Goal: Task Accomplishment & Management: Use online tool/utility

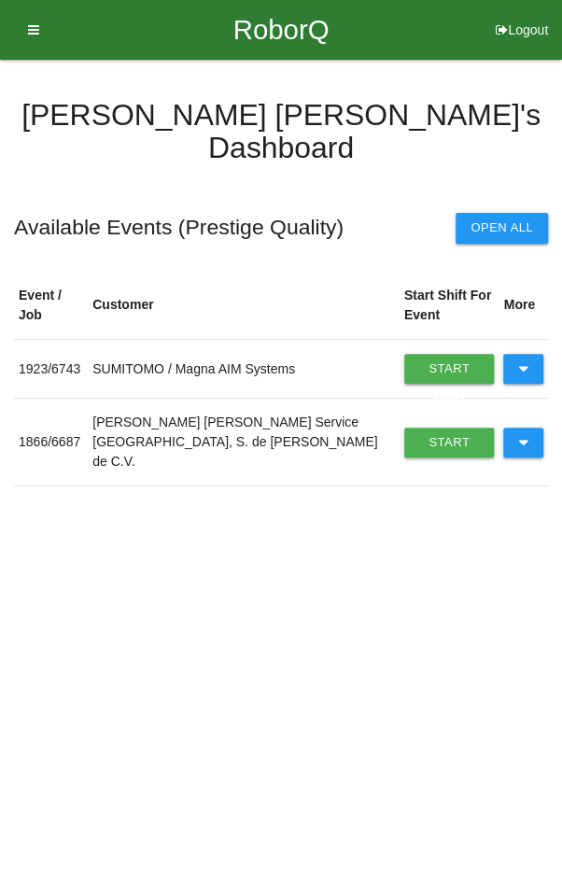
click at [525, 427] on icon at bounding box center [523, 442] width 10 height 30
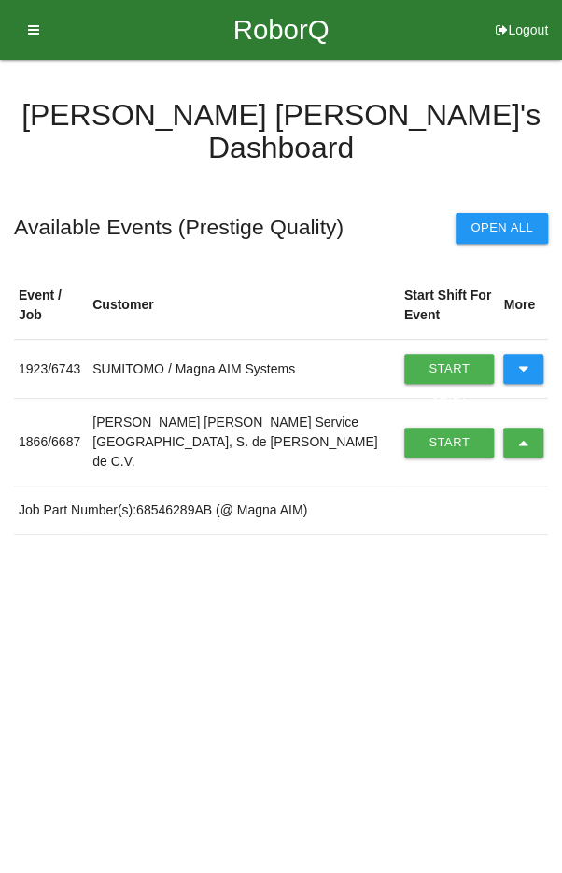
click at [525, 354] on icon at bounding box center [523, 369] width 10 height 30
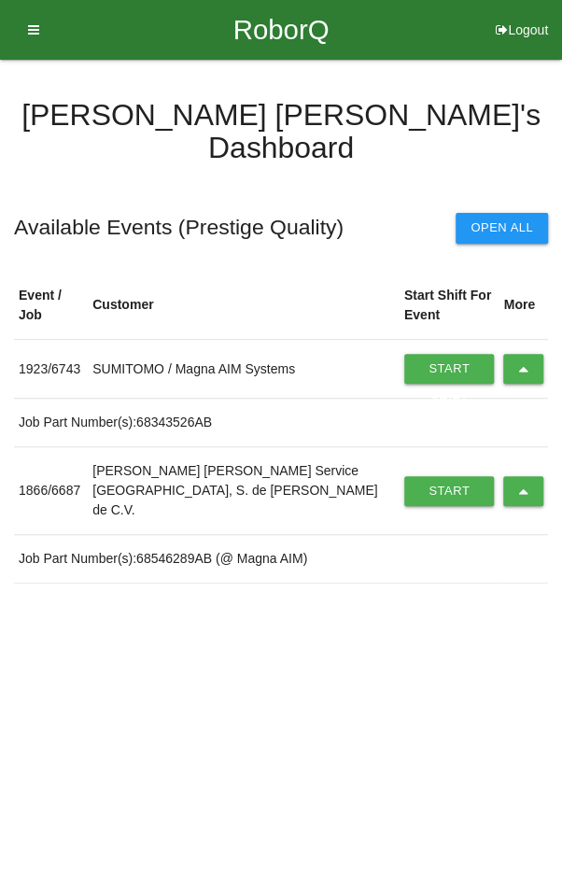
click at [525, 354] on icon at bounding box center [523, 369] width 10 height 30
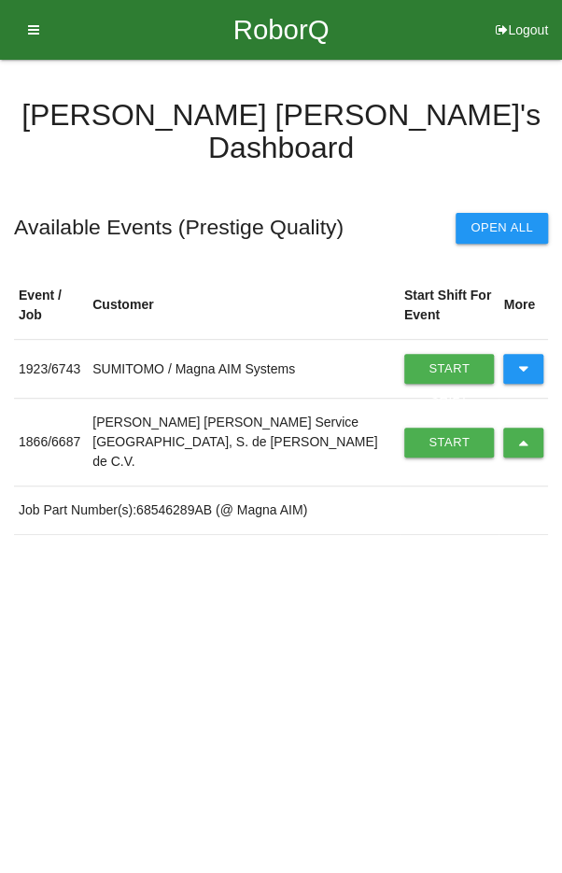
click at [426, 427] on link "Start Shift" at bounding box center [449, 442] width 91 height 30
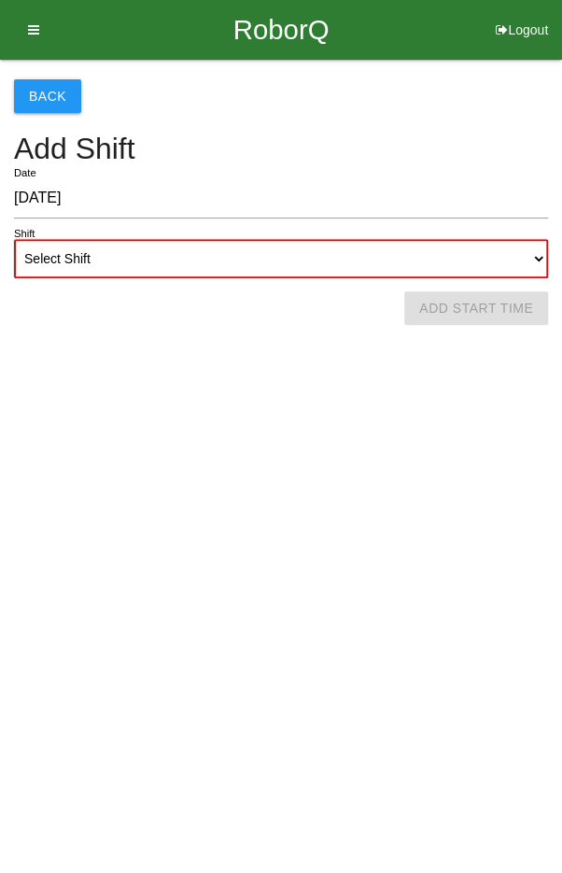
click at [270, 255] on select "Select Shift 1st Shift 2nd Shift 3rd Shift 4th Shift" at bounding box center [281, 258] width 534 height 39
select select "2"
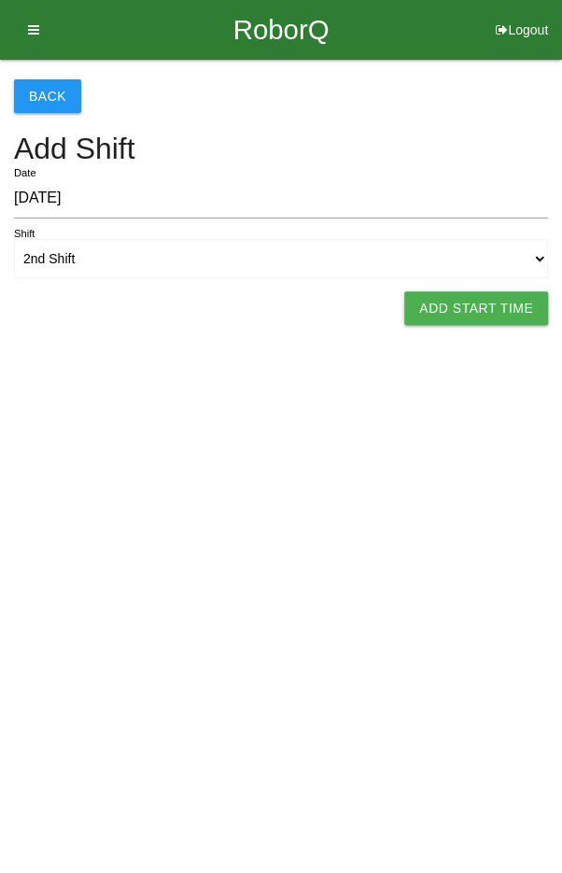
click at [482, 300] on button "Add Start Time" at bounding box center [476, 308] width 144 height 34
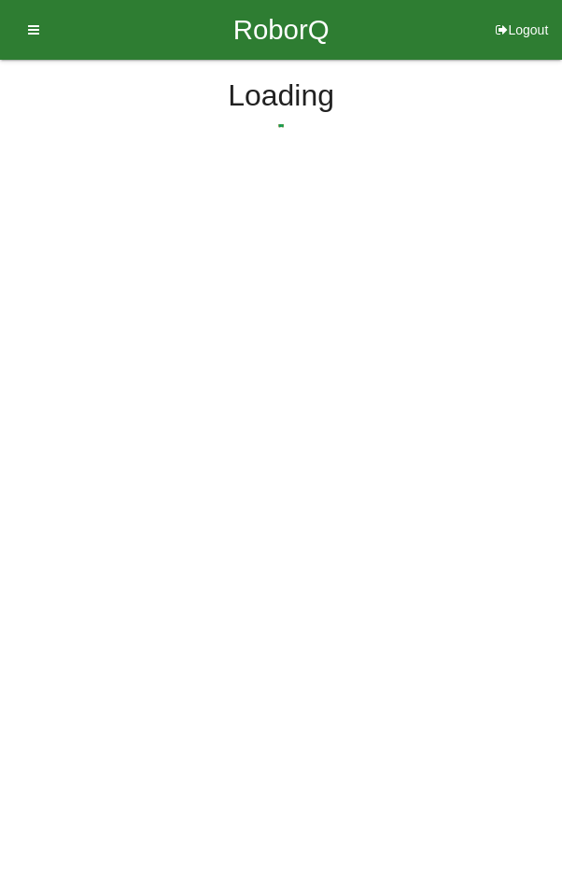
select select "5"
select select "3"
select select "2"
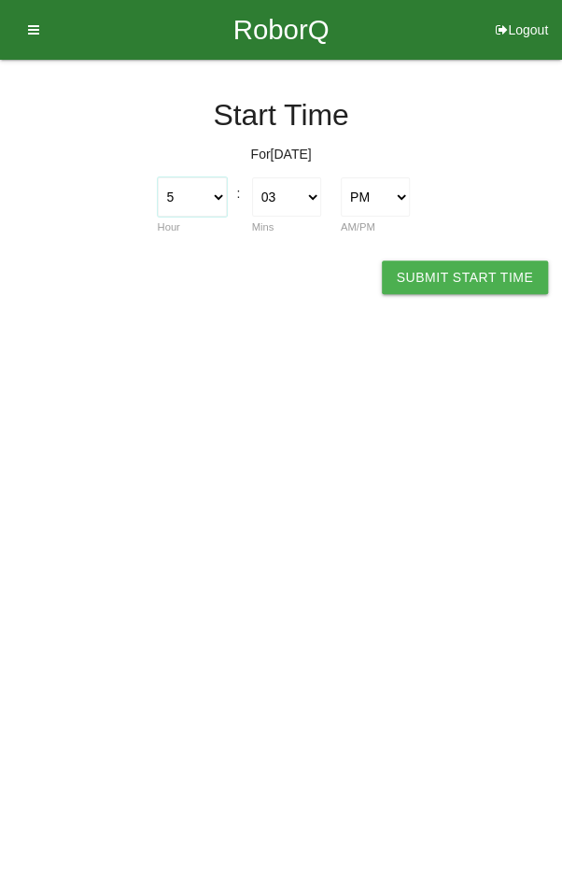
click at [189, 193] on select "1 2 3 4 5 6 7 8 9 10 11 12" at bounding box center [192, 196] width 69 height 39
select select "2"
click at [281, 192] on select "00 01 02 03 04 05 06 07 08 09 10 11 12 13 14 15 16 17 18 19 20 21 22 23 24 25 2…" at bounding box center [286, 196] width 69 height 39
select select "0"
click at [482, 270] on button "Submit Start Time" at bounding box center [465, 277] width 166 height 34
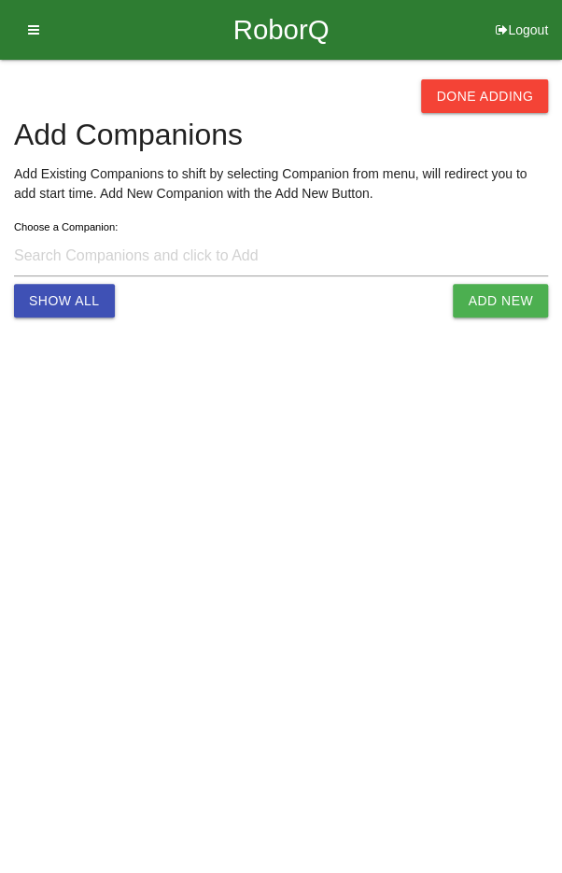
click at [478, 87] on button "Done Adding" at bounding box center [484, 96] width 127 height 34
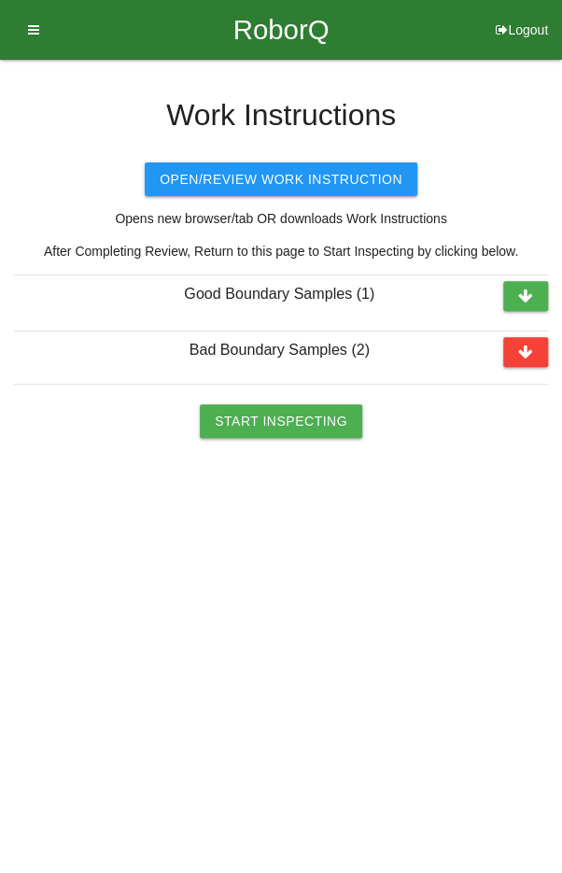
click at [267, 422] on button "Start Inspecting" at bounding box center [281, 421] width 162 height 34
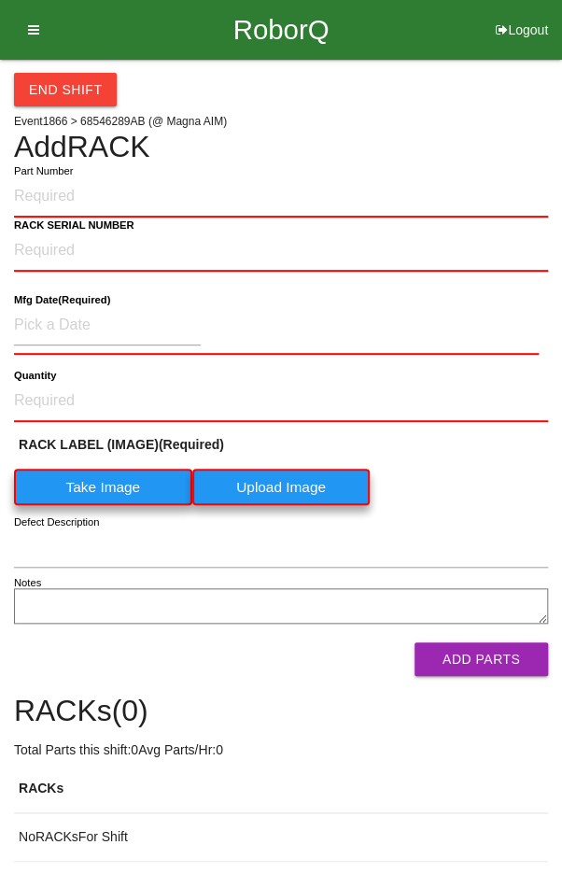
click at [460, 102] on div "End Shift" at bounding box center [281, 83] width 534 height 47
